Goal: Information Seeking & Learning: Learn about a topic

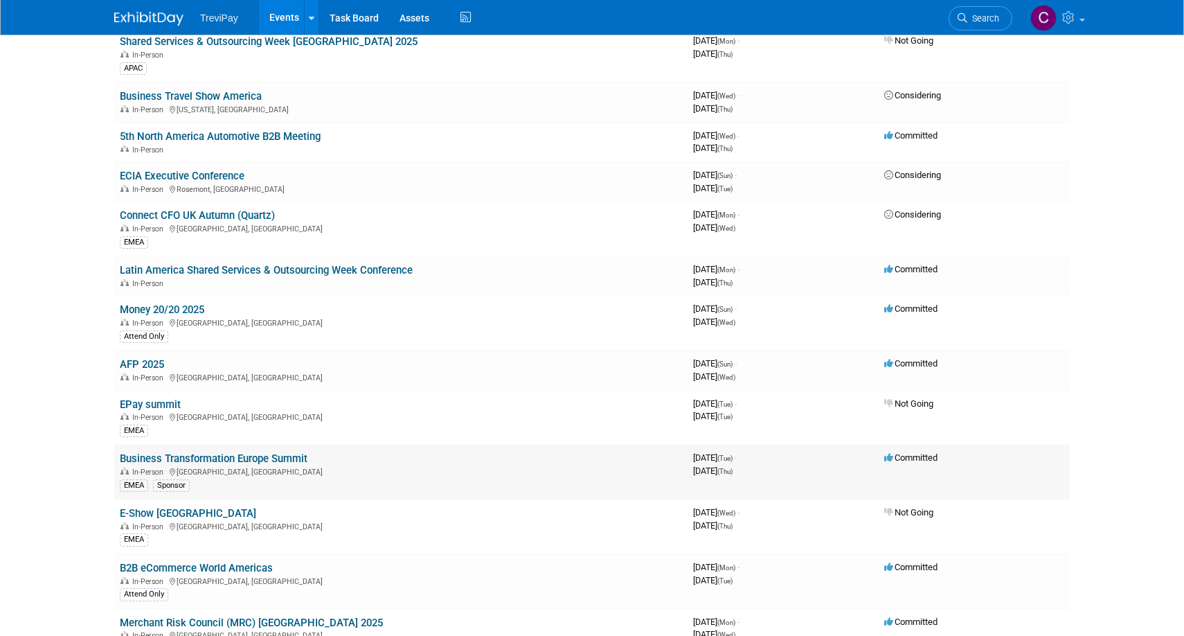
scroll to position [277, 0]
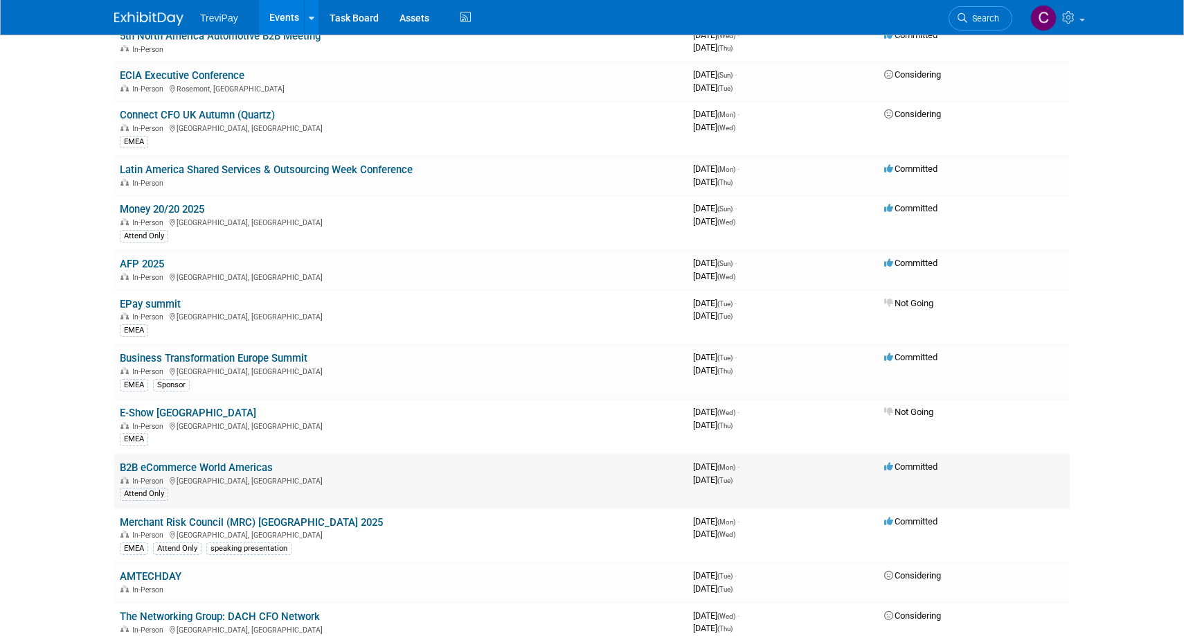
click at [233, 465] on link "B2B eCommerce World Americas" at bounding box center [196, 467] width 153 height 12
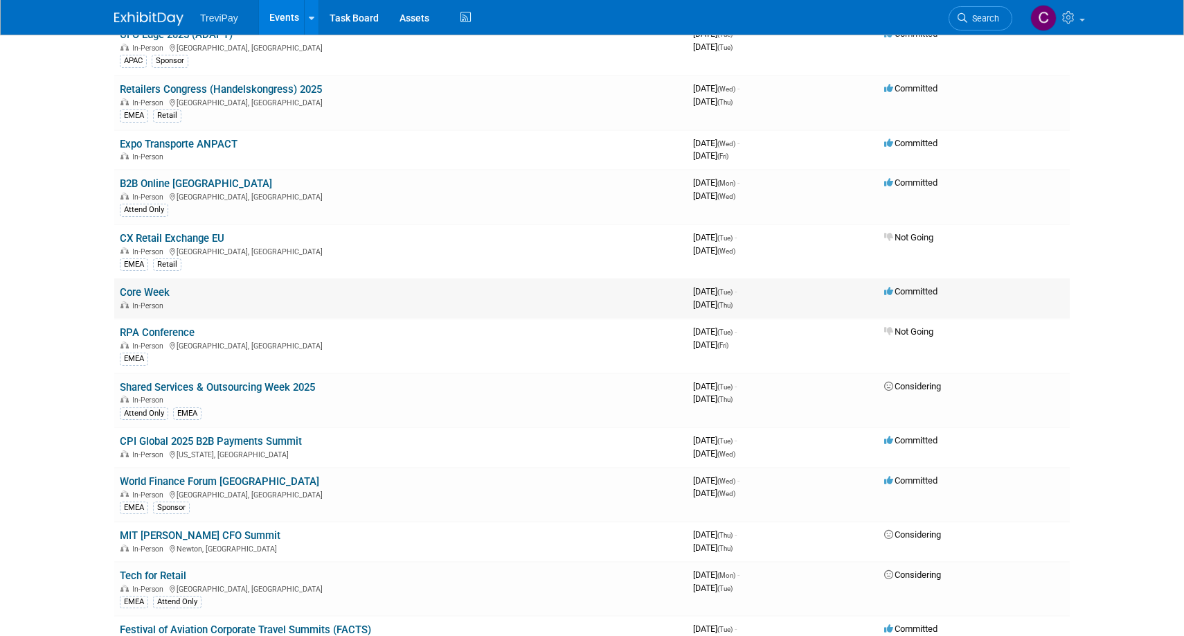
scroll to position [969, 0]
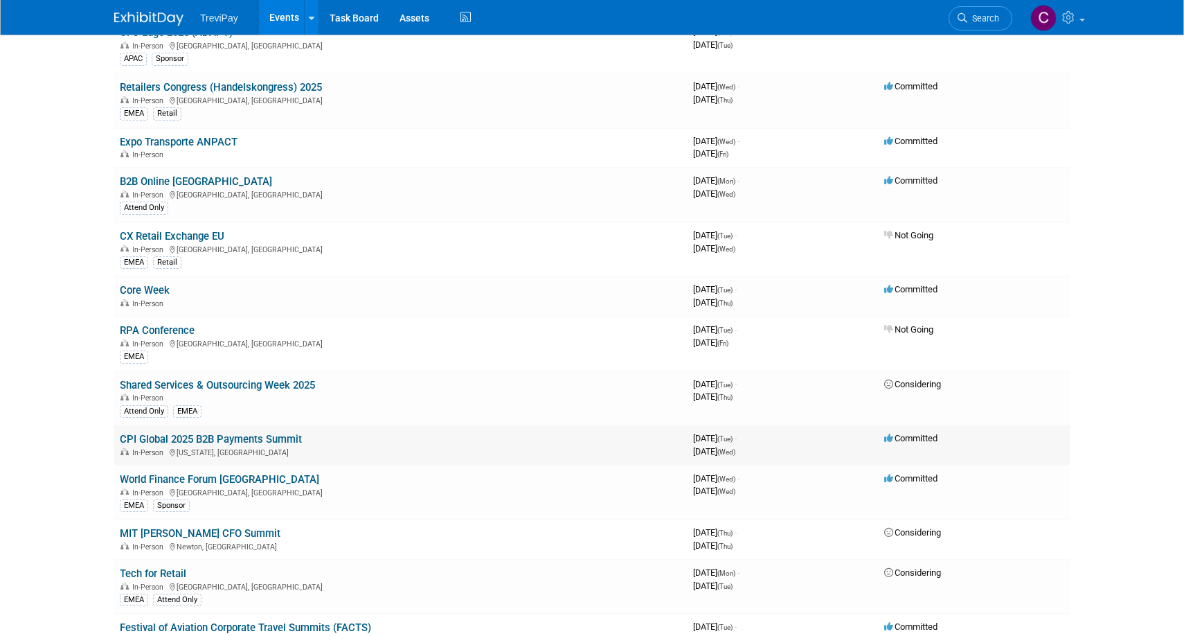
click at [219, 440] on link "CPI Global 2025 B2B Payments Summit" at bounding box center [211, 439] width 182 height 12
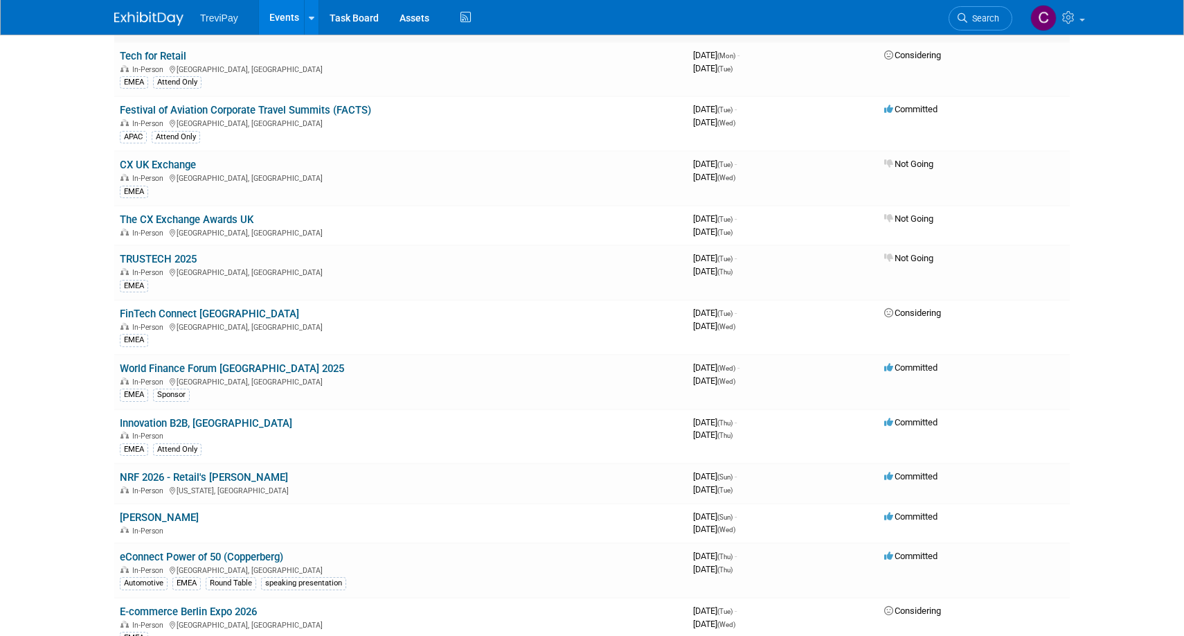
scroll to position [1523, 0]
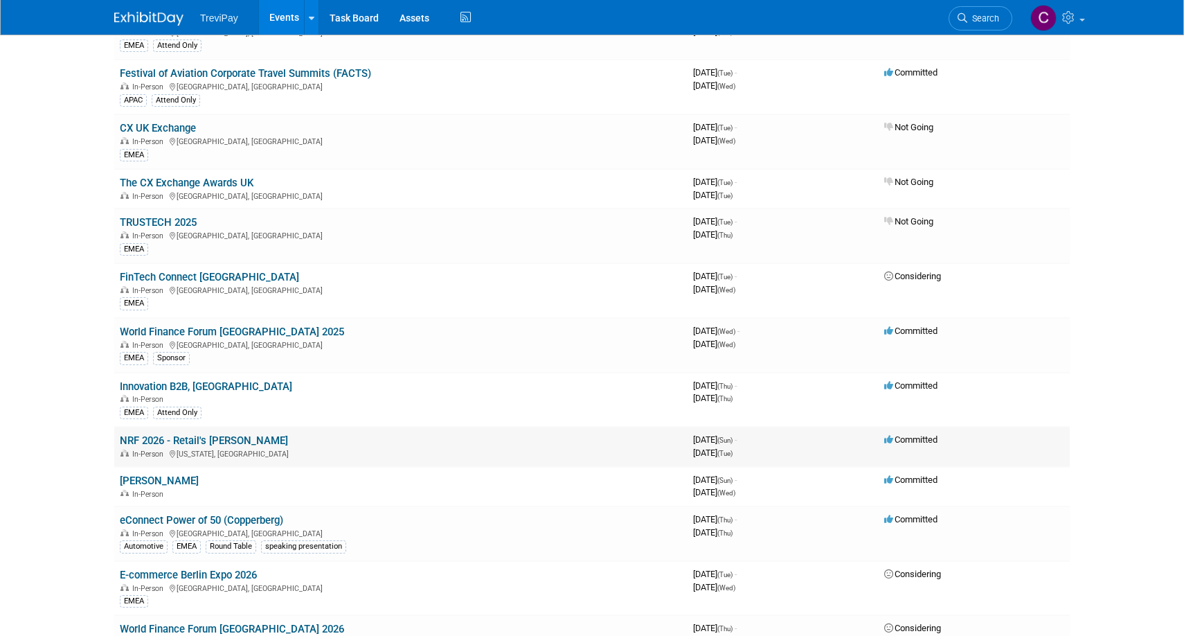
click at [186, 438] on link "NRF 2026 - Retail's [PERSON_NAME]" at bounding box center [204, 440] width 168 height 12
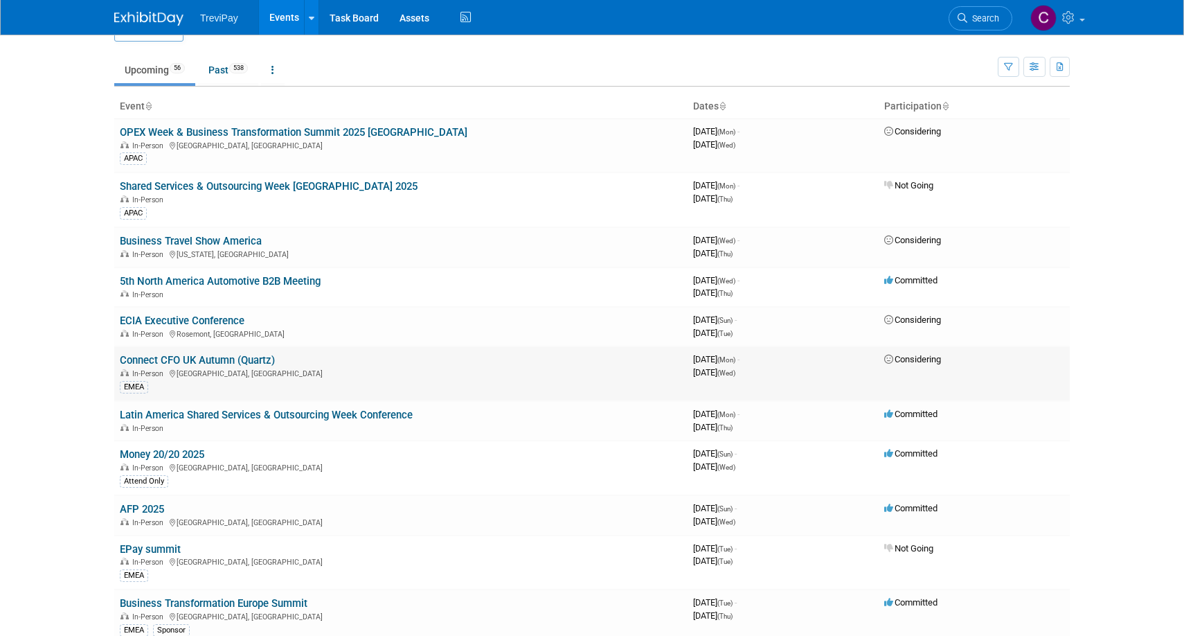
scroll to position [0, 0]
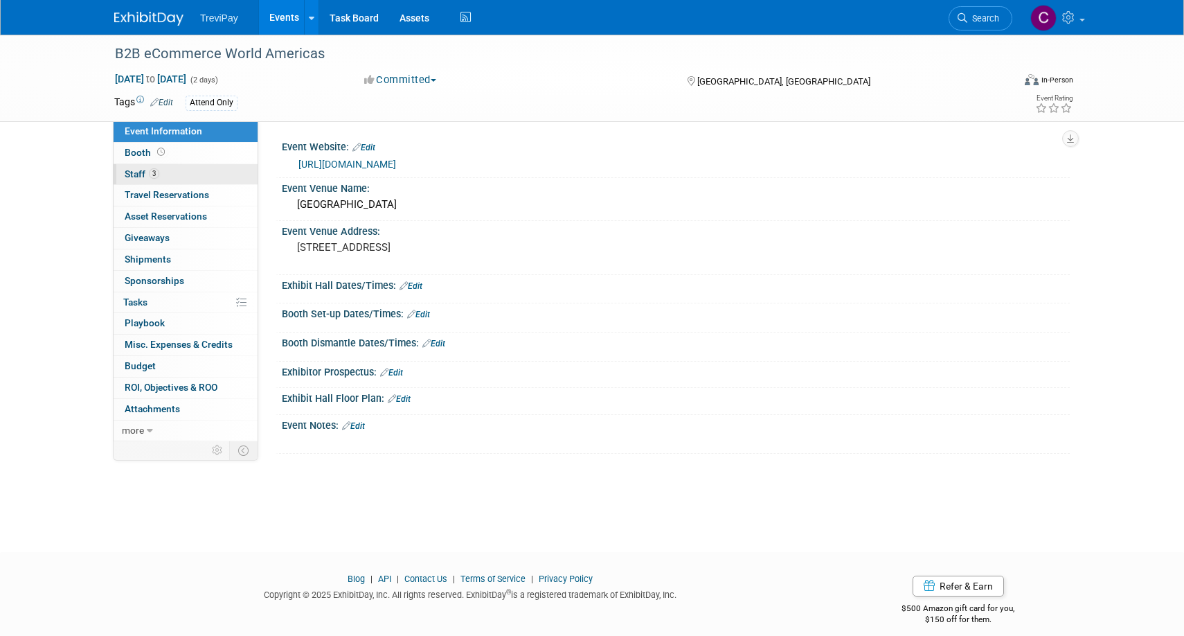
click at [178, 172] on link "3 Staff 3" at bounding box center [186, 174] width 144 height 21
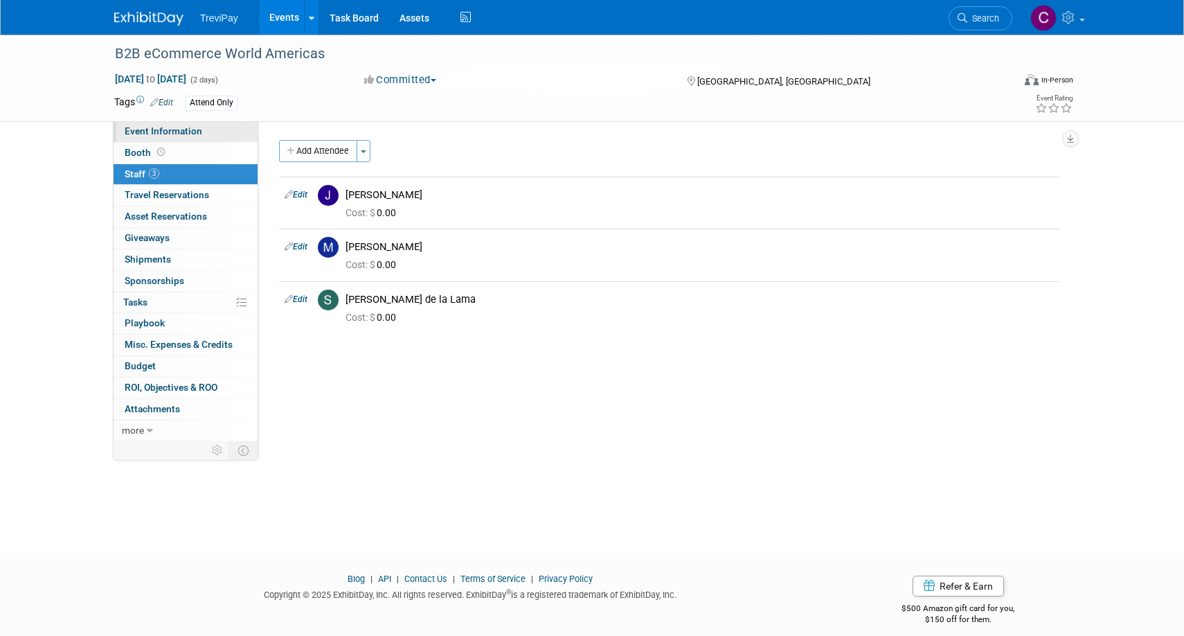
click at [190, 140] on link "Event Information" at bounding box center [186, 131] width 144 height 21
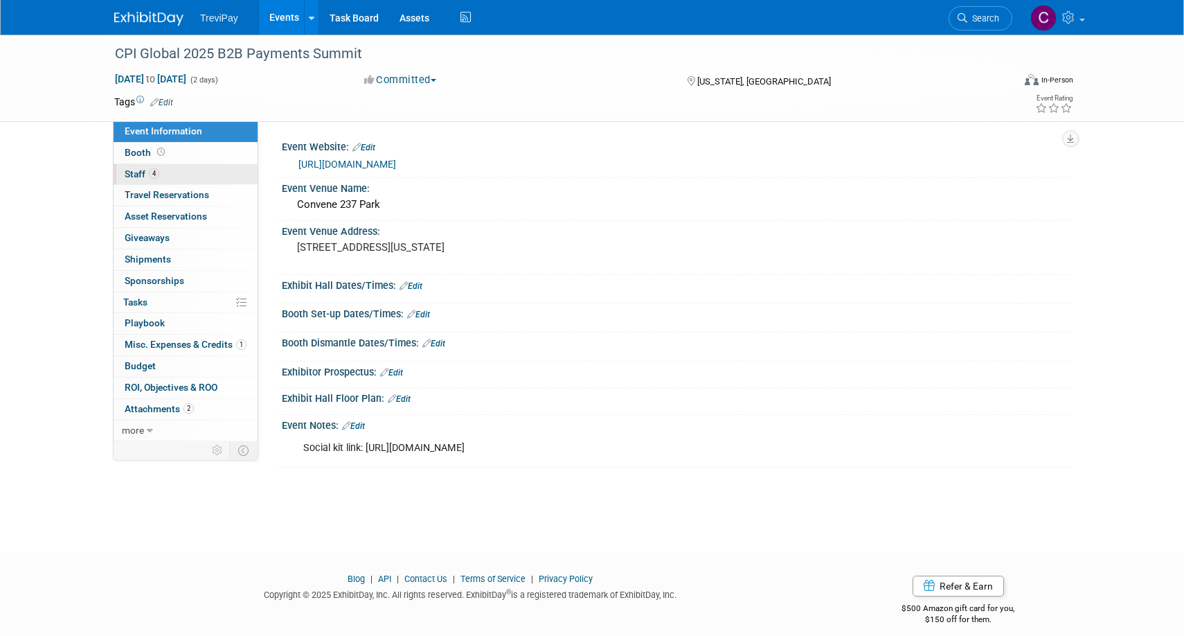
click at [213, 172] on link "4 Staff 4" at bounding box center [186, 174] width 144 height 21
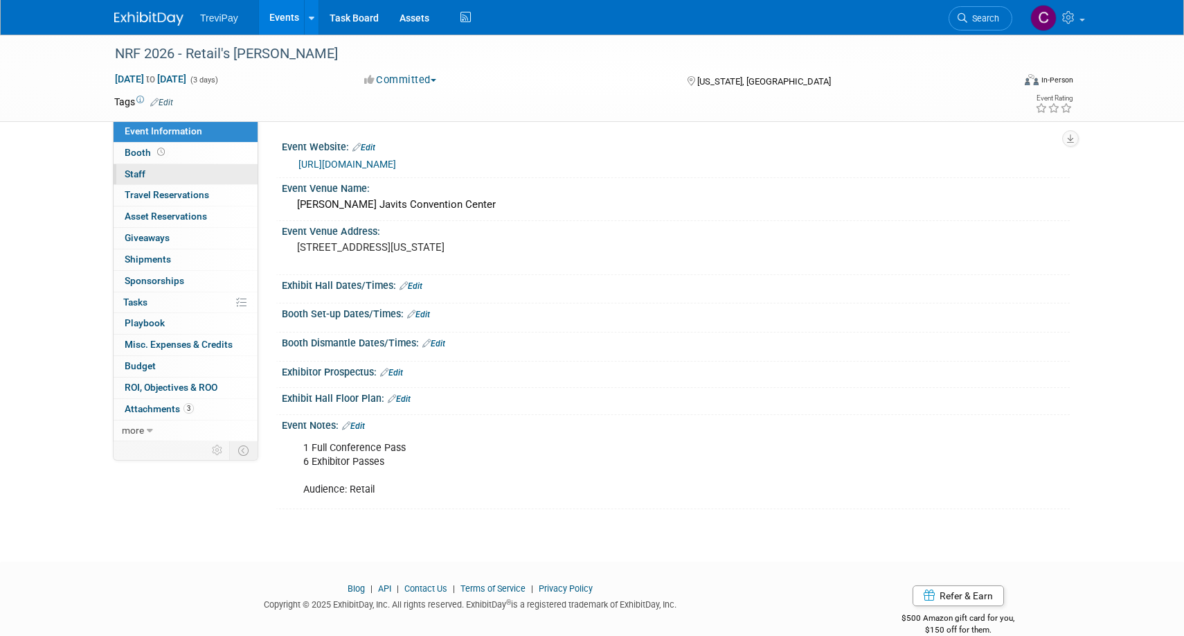
click at [179, 168] on link "0 Staff 0" at bounding box center [186, 174] width 144 height 21
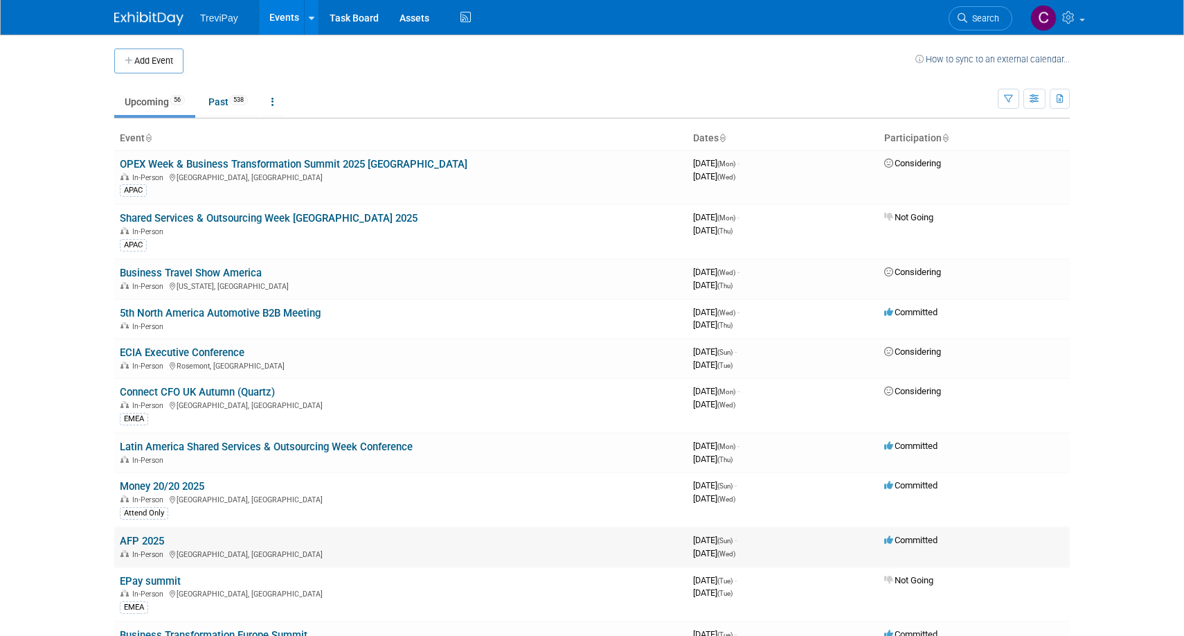
click at [145, 543] on link "AFP 2025" at bounding box center [142, 540] width 44 height 12
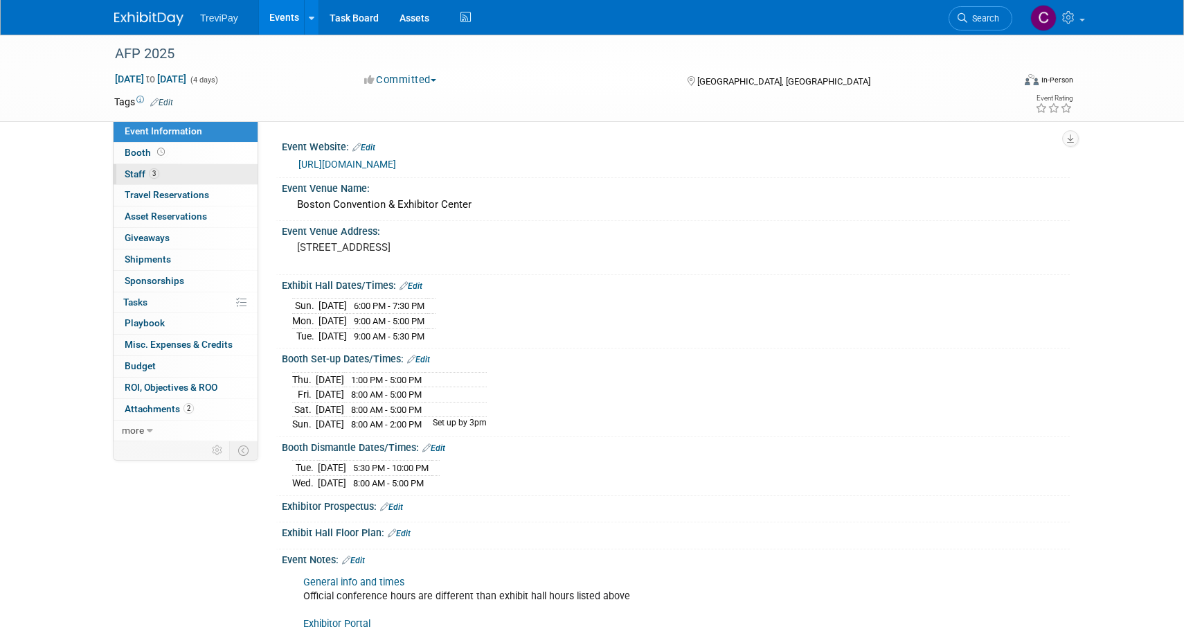
click at [204, 178] on link "3 Staff 3" at bounding box center [186, 174] width 144 height 21
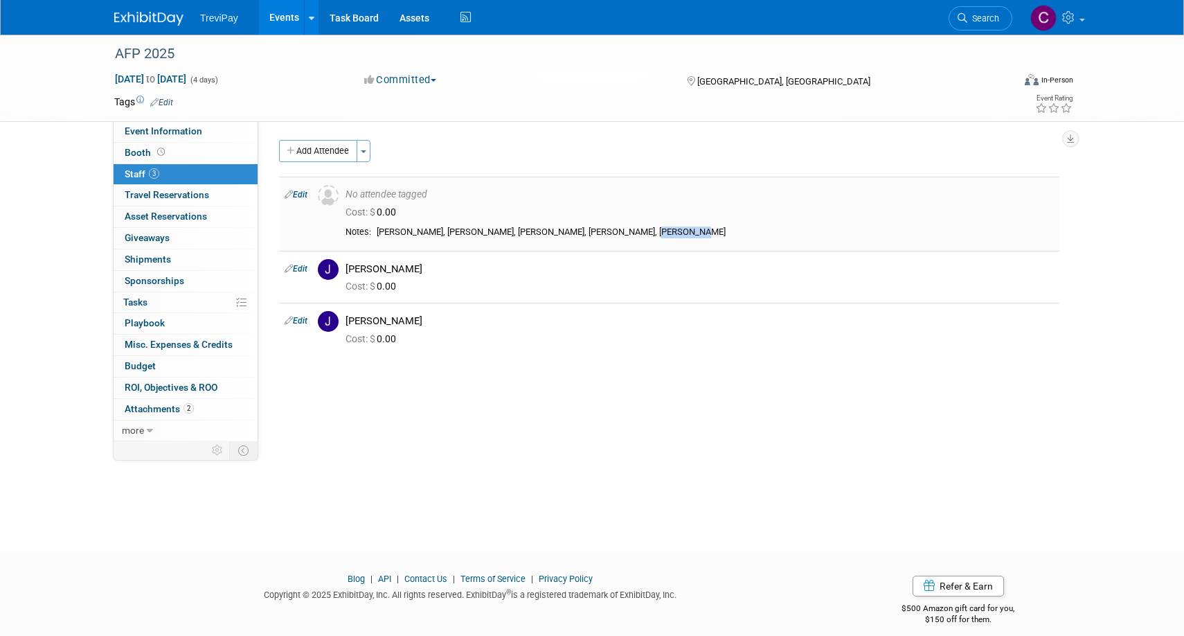
drag, startPoint x: 380, startPoint y: 230, endPoint x: 422, endPoint y: 237, distance: 42.9
click at [422, 237] on div "[PERSON_NAME], [PERSON_NAME], [PERSON_NAME], [PERSON_NAME], [PERSON_NAME]" at bounding box center [715, 232] width 677 height 12
click at [522, 96] on td at bounding box center [541, 102] width 737 height 14
